Goal: Ask a question

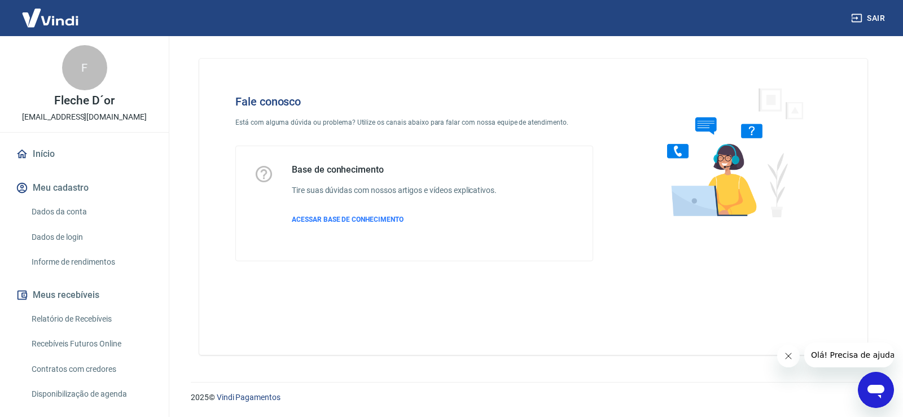
click at [877, 387] on icon "Abrir janela de mensagens" at bounding box center [876, 392] width 17 height 14
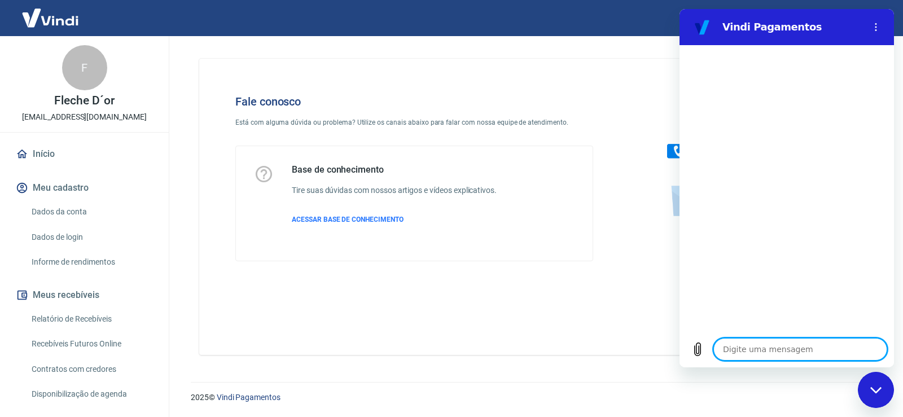
click at [729, 353] on textarea at bounding box center [800, 349] width 174 height 23
type textarea "B"
type textarea "x"
type textarea "Bo"
type textarea "x"
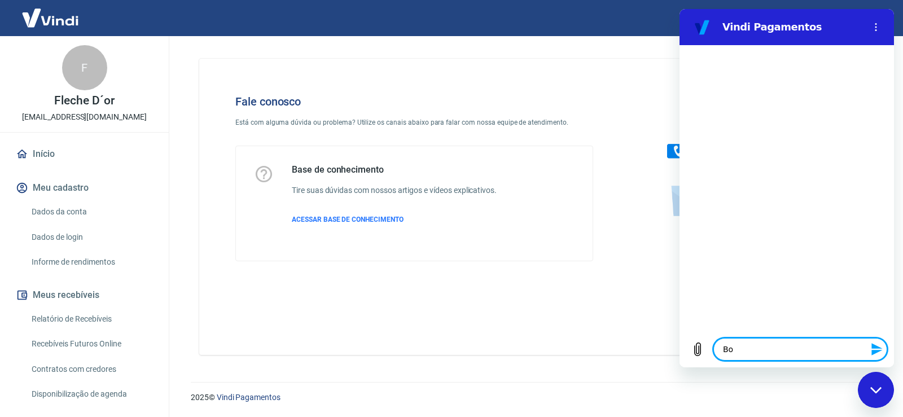
type textarea "Boa"
type textarea "x"
type textarea "Boa"
type textarea "x"
type textarea "Boa t"
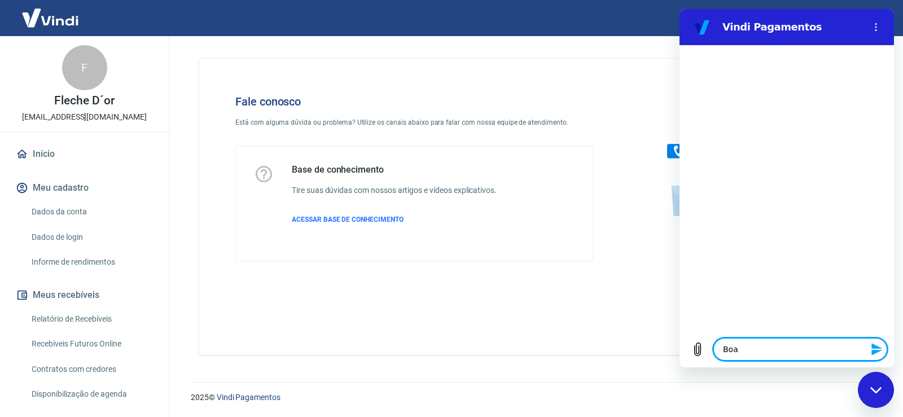
type textarea "x"
type textarea "Boa ta"
type textarea "x"
type textarea "Boa tar"
type textarea "x"
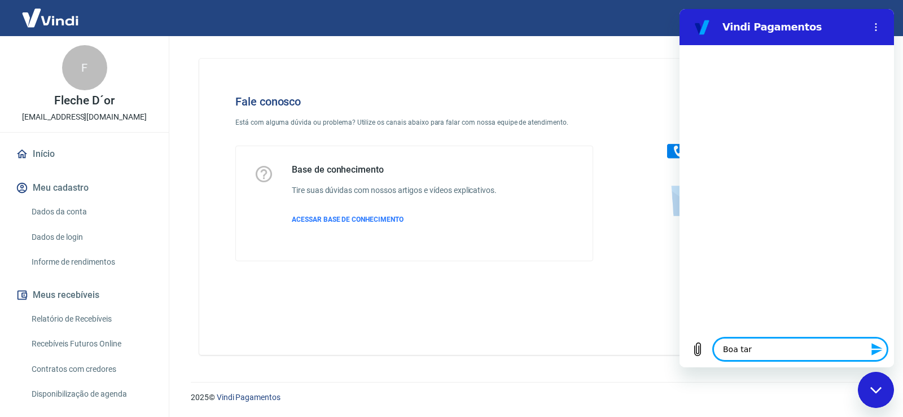
type textarea "Boa tard"
type textarea "x"
type textarea "Boa tarde"
type textarea "x"
type textarea "Boa tarde!"
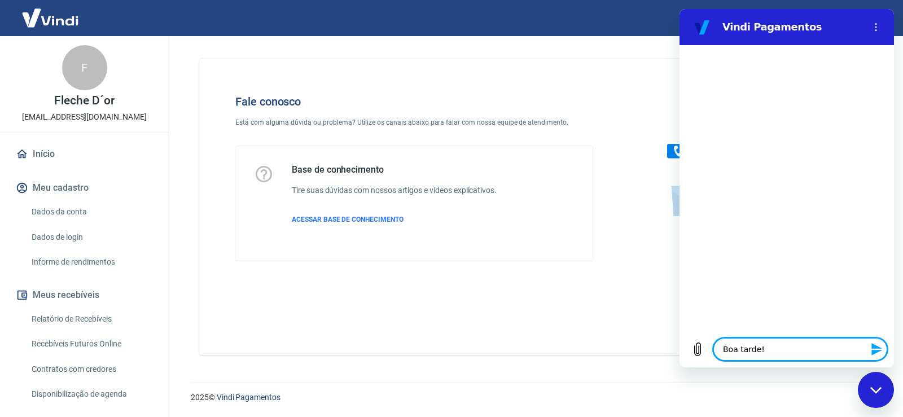
type textarea "x"
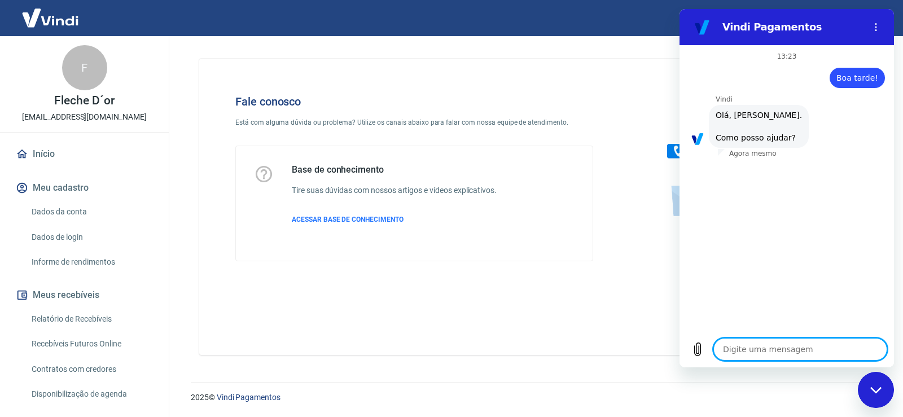
scroll to position [63, 0]
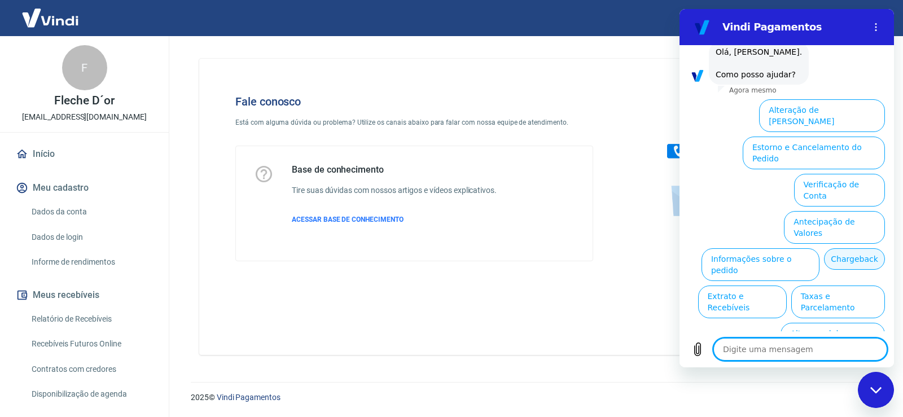
click at [824, 248] on button "Chargeback" at bounding box center [854, 258] width 61 height 21
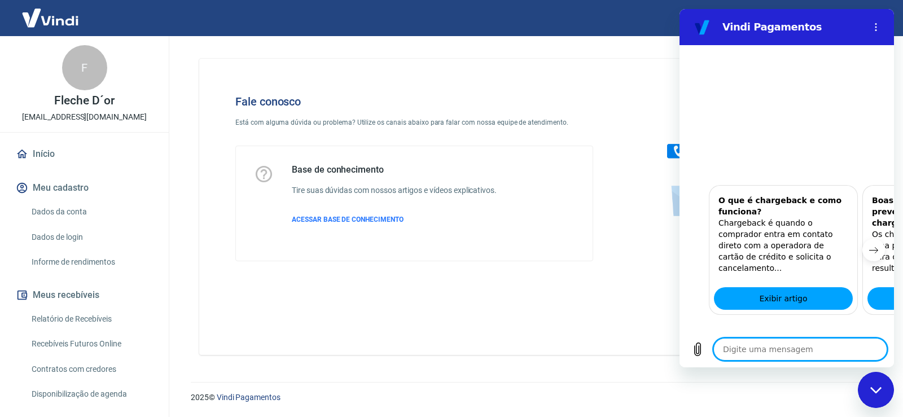
scroll to position [400, 0]
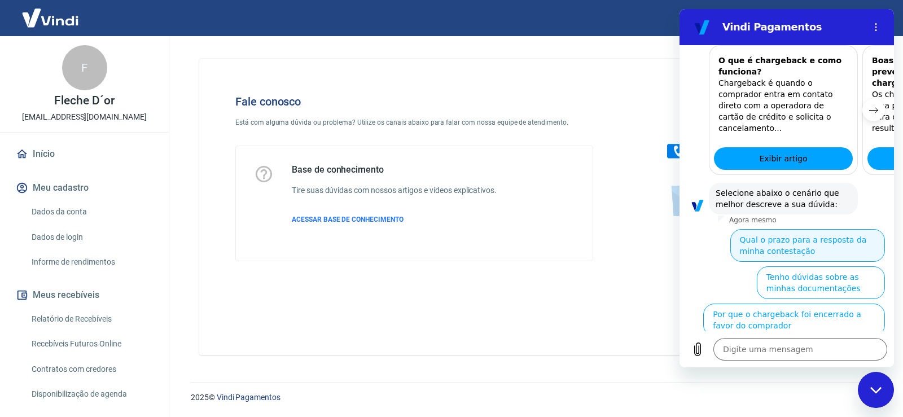
click at [804, 229] on button "Qual o prazo para a resposta da minha contestação" at bounding box center [807, 245] width 155 height 33
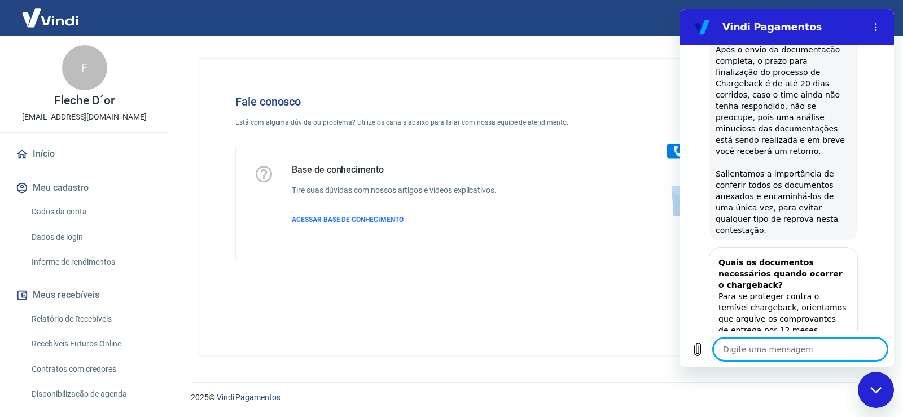
scroll to position [799, 0]
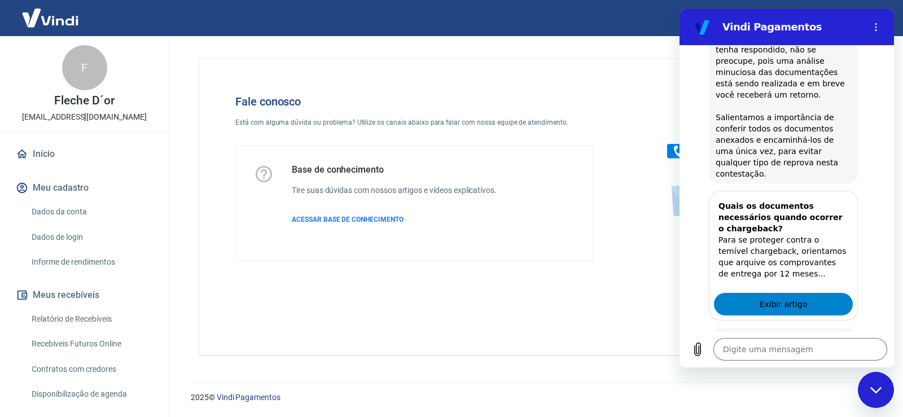
click at [792, 297] on span "Exibir artigo" at bounding box center [783, 304] width 48 height 14
click at [820, 375] on button "Sim" at bounding box center [829, 385] width 33 height 21
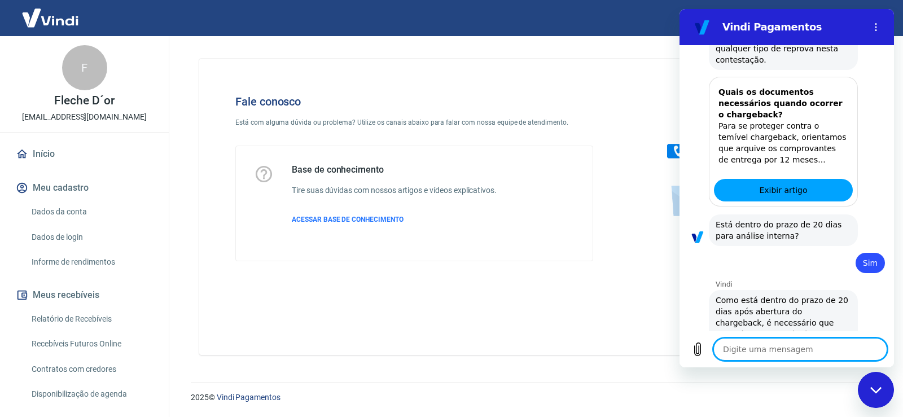
scroll to position [941, 0]
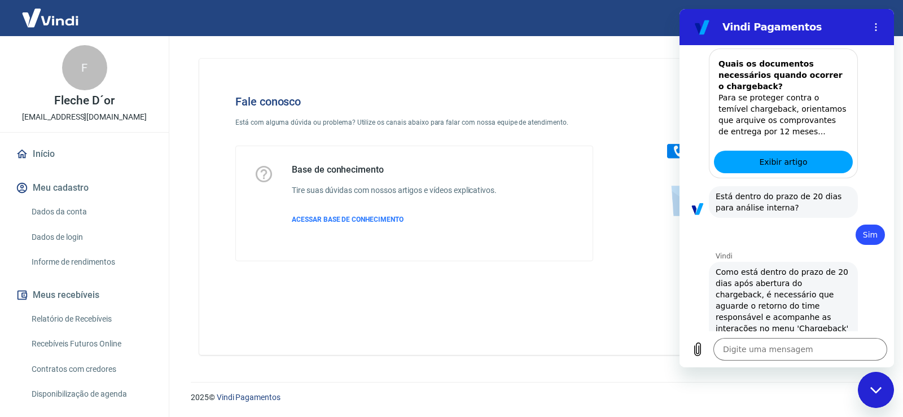
click at [861, 386] on button "Não" at bounding box center [868, 396] width 34 height 21
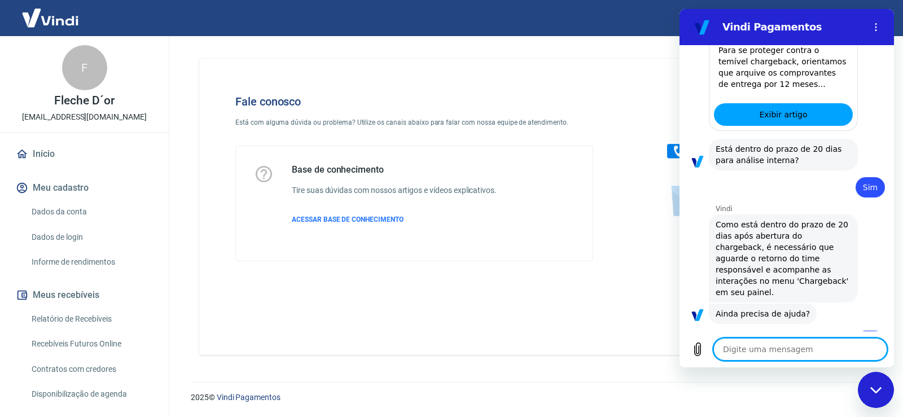
scroll to position [1043, 0]
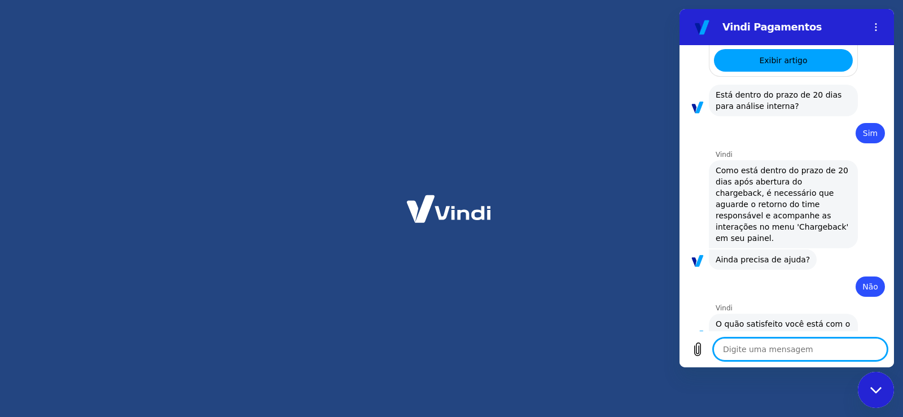
type textarea "x"
